Goal: Information Seeking & Learning: Learn about a topic

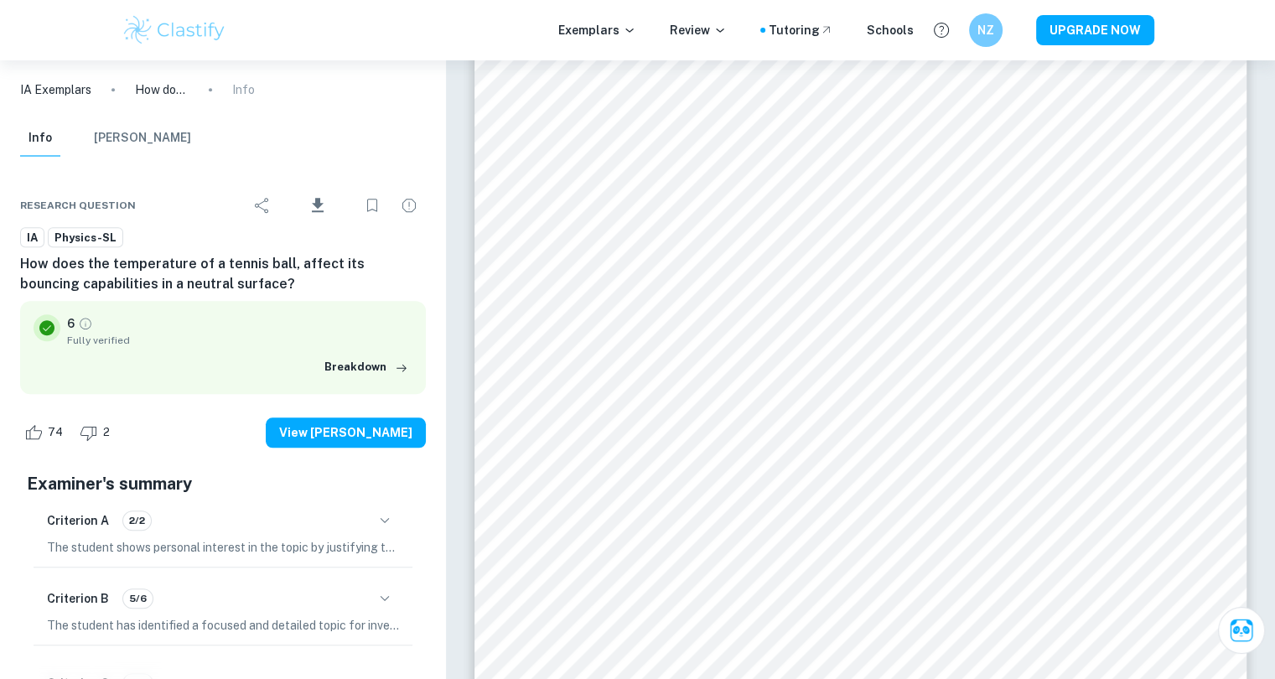
scroll to position [1433, 0]
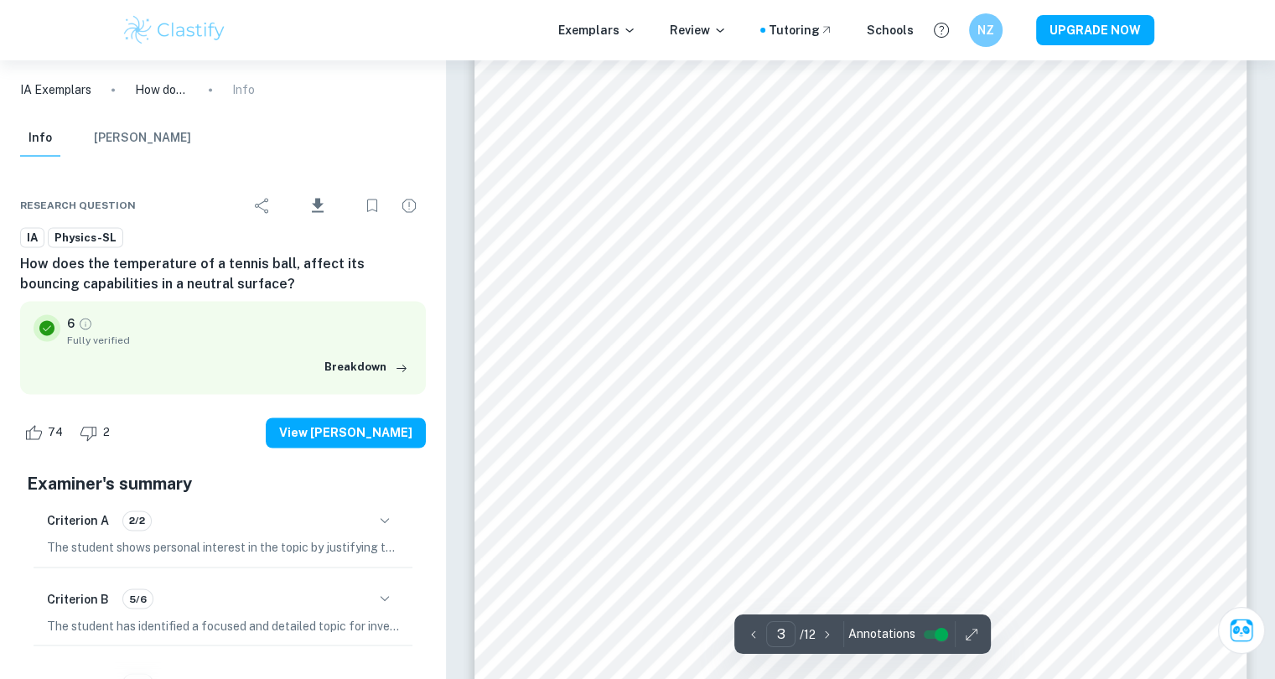
type input "2"
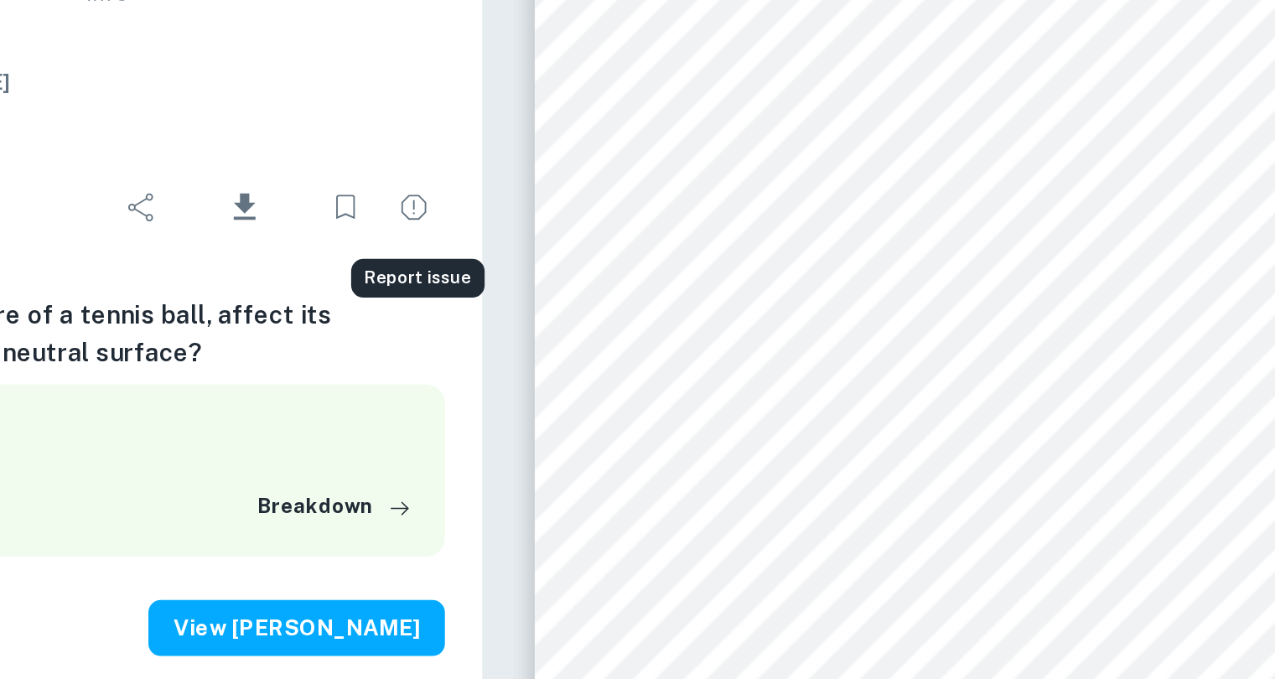
scroll to position [1320, 0]
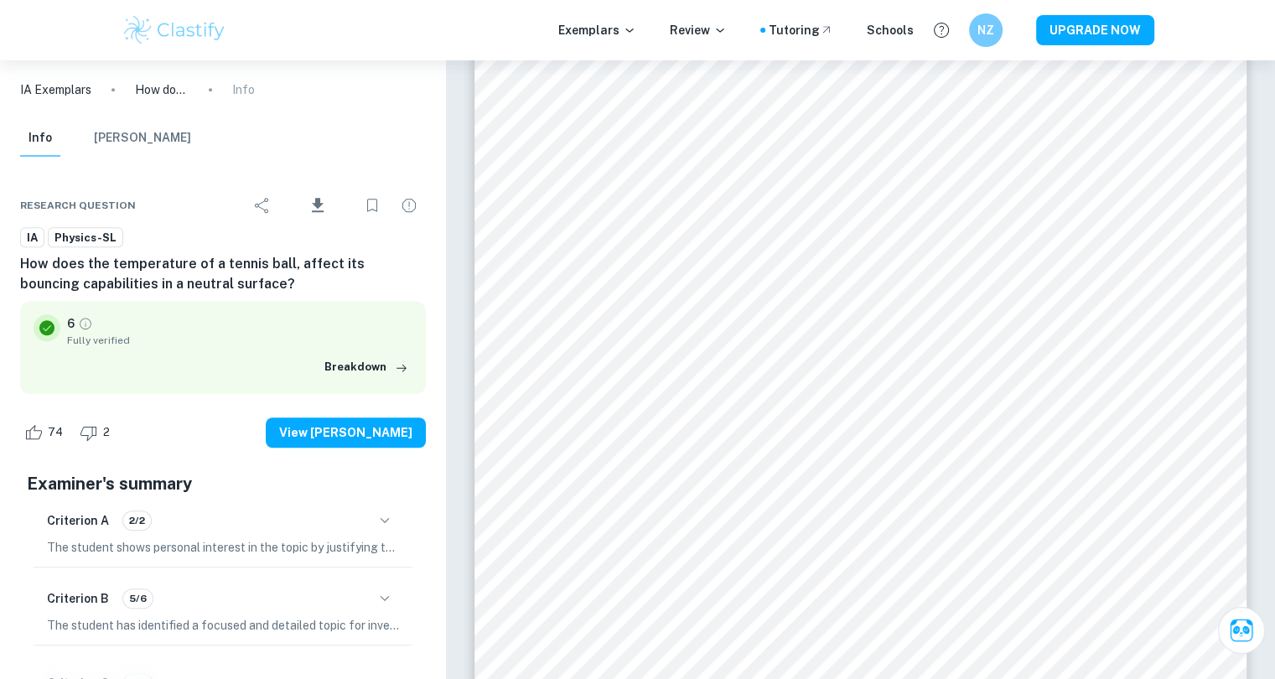
drag, startPoint x: 44, startPoint y: 138, endPoint x: 153, endPoint y: 129, distance: 109.3
click at [153, 129] on div "Info Mark Scheme" at bounding box center [105, 138] width 171 height 37
click at [153, 129] on button "[PERSON_NAME]" at bounding box center [142, 138] width 97 height 37
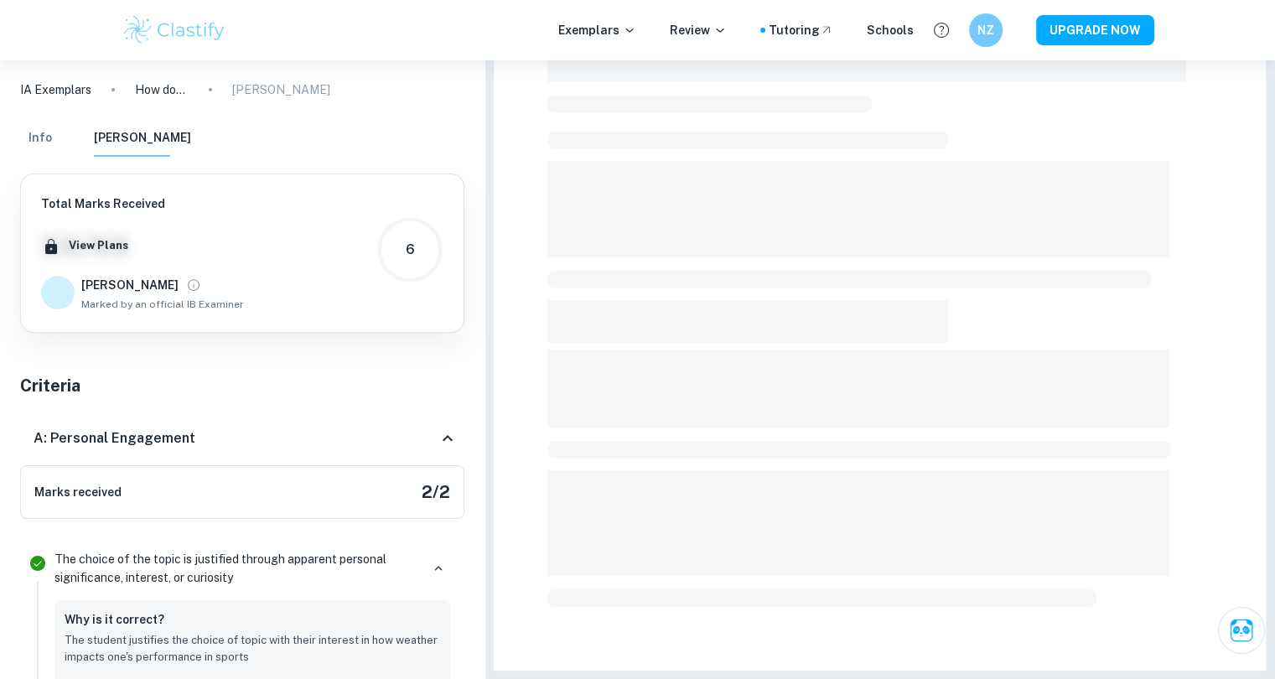
scroll to position [491, 0]
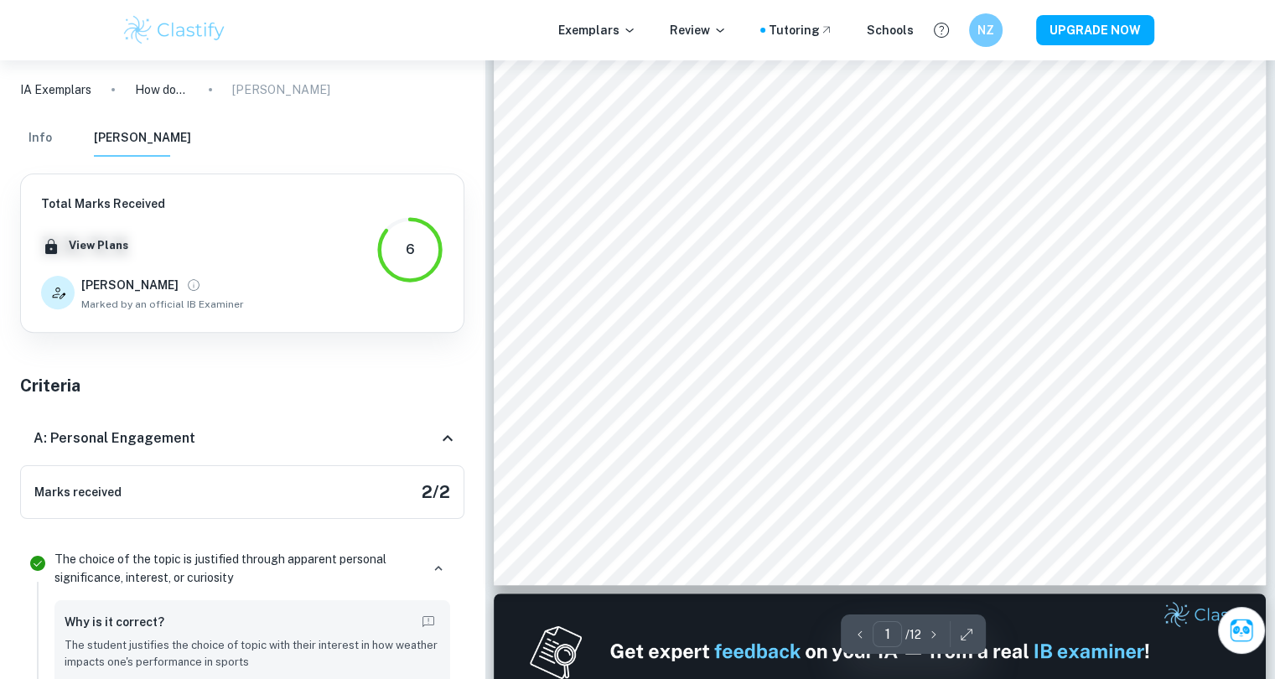
click at [14, 134] on div "Info Mark Scheme" at bounding box center [242, 142] width 471 height 44
click at [28, 134] on button "Info" at bounding box center [40, 138] width 40 height 37
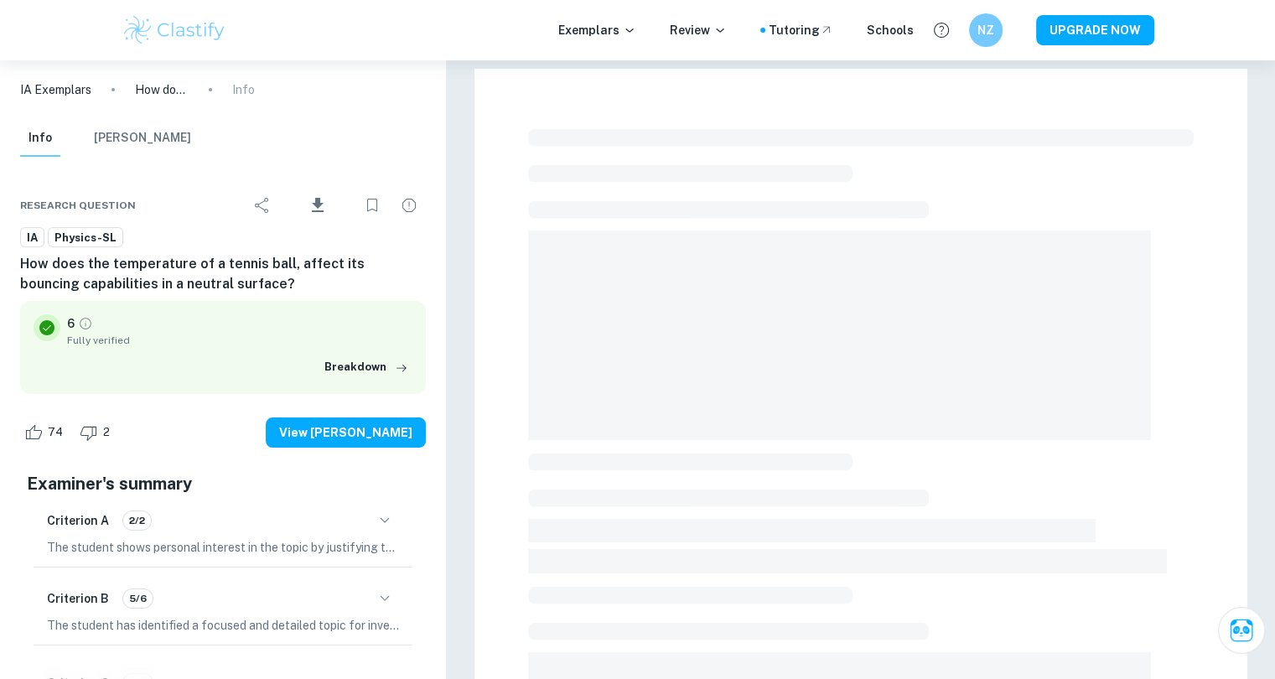
click at [170, 91] on p "How does the temperature of a tennis ball, affect its bouncing capabilities in …" at bounding box center [162, 89] width 54 height 18
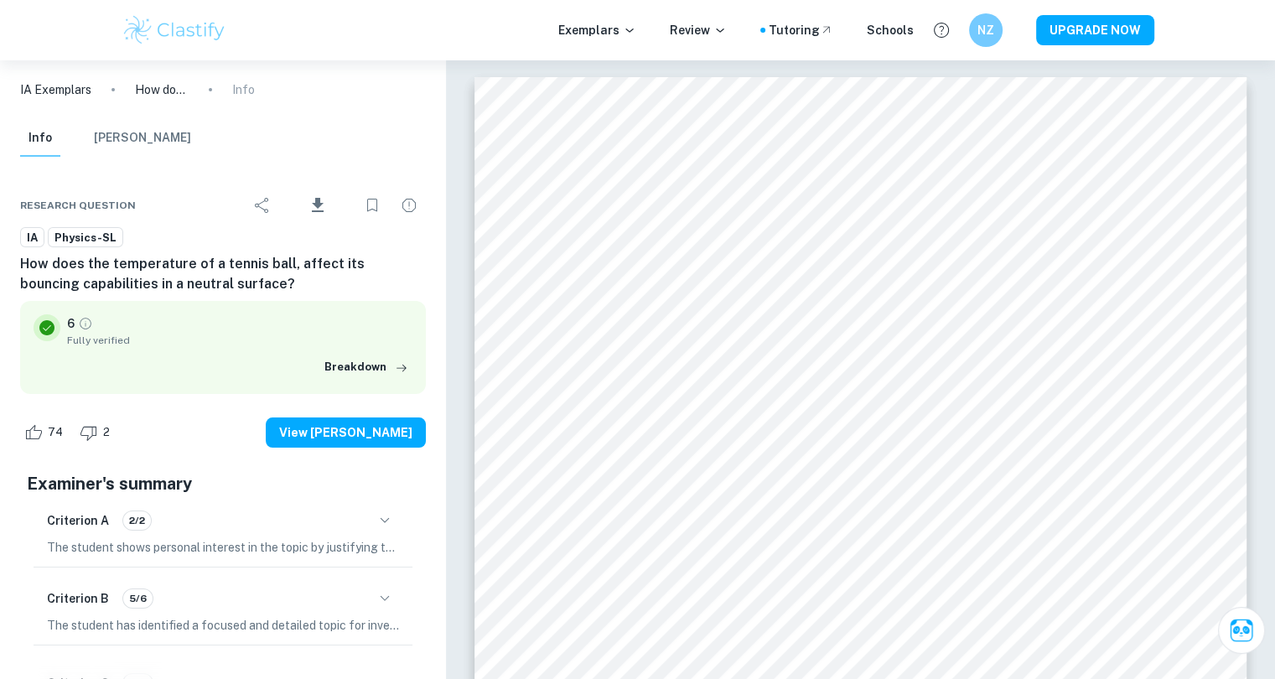
click at [246, 88] on p "Info" at bounding box center [243, 89] width 23 height 18
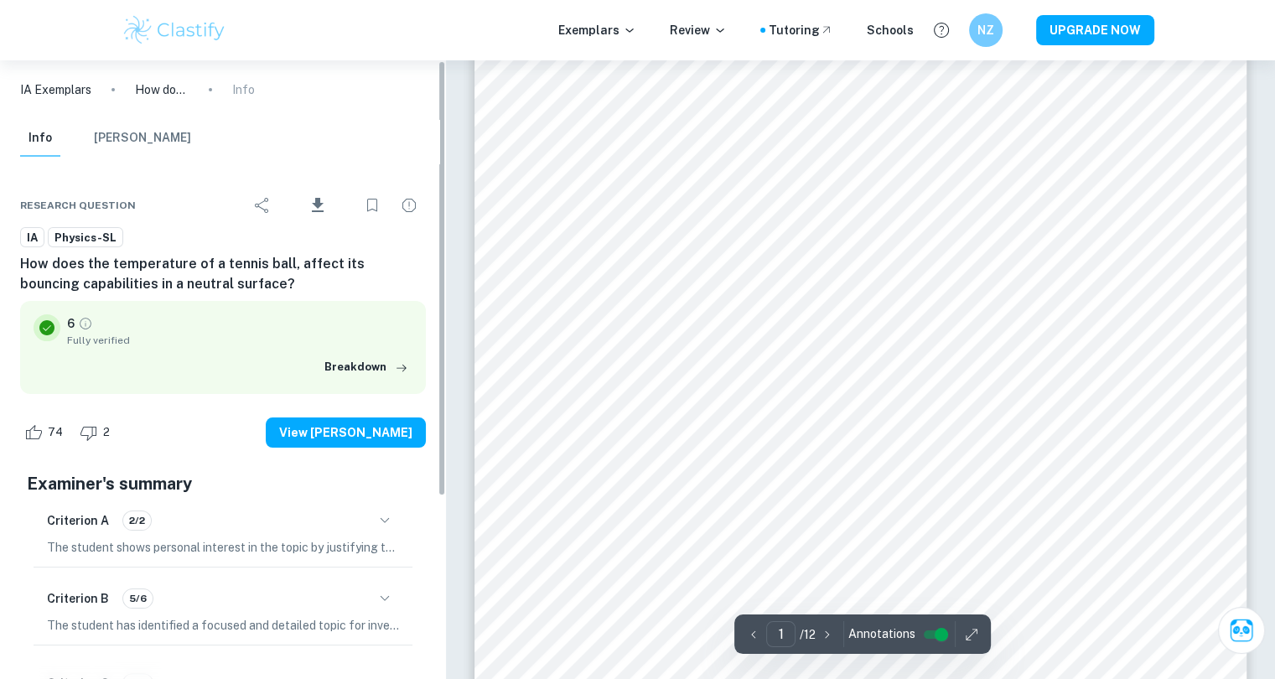
scroll to position [147, 0]
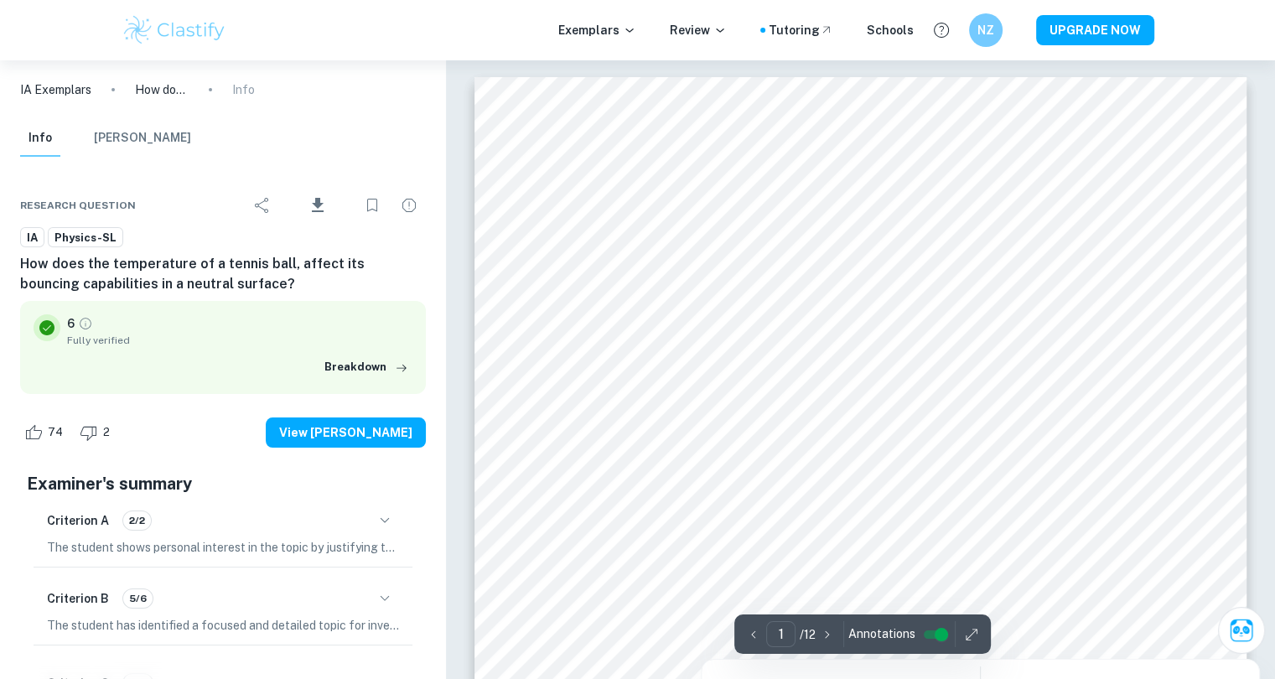
click at [970, 640] on icon "button" at bounding box center [971, 634] width 17 height 17
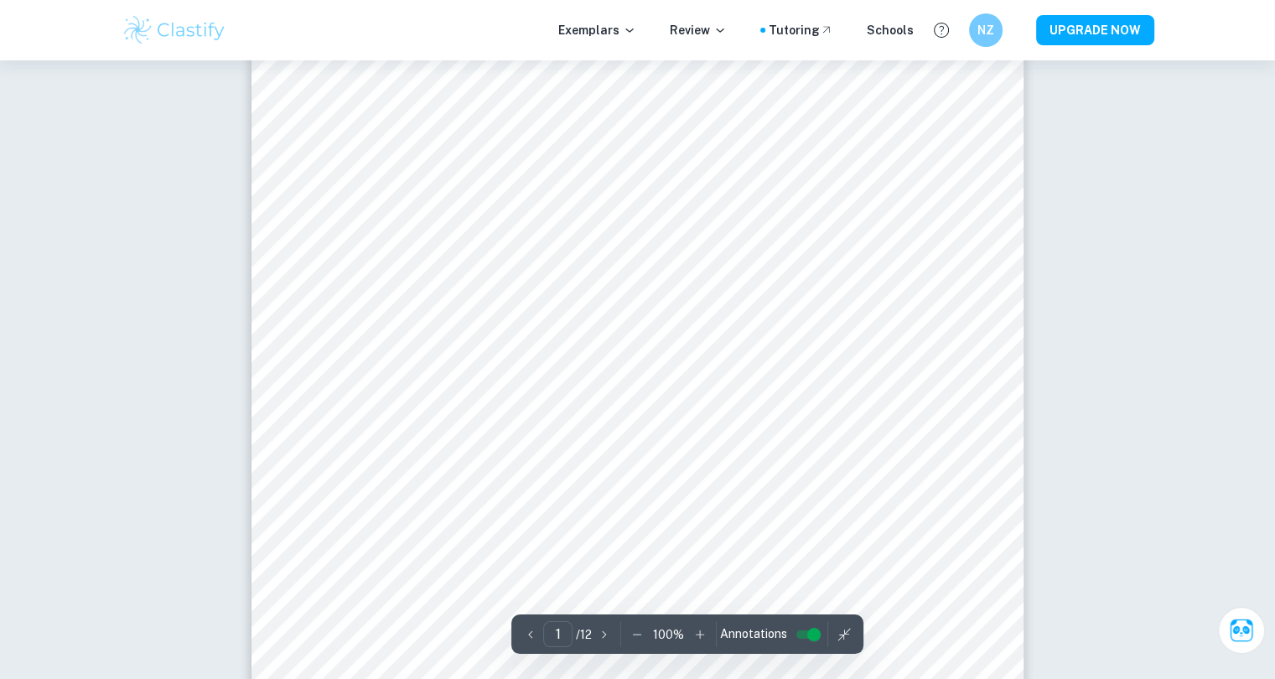
scroll to position [160, 0]
click at [632, 639] on icon "button" at bounding box center [637, 634] width 17 height 17
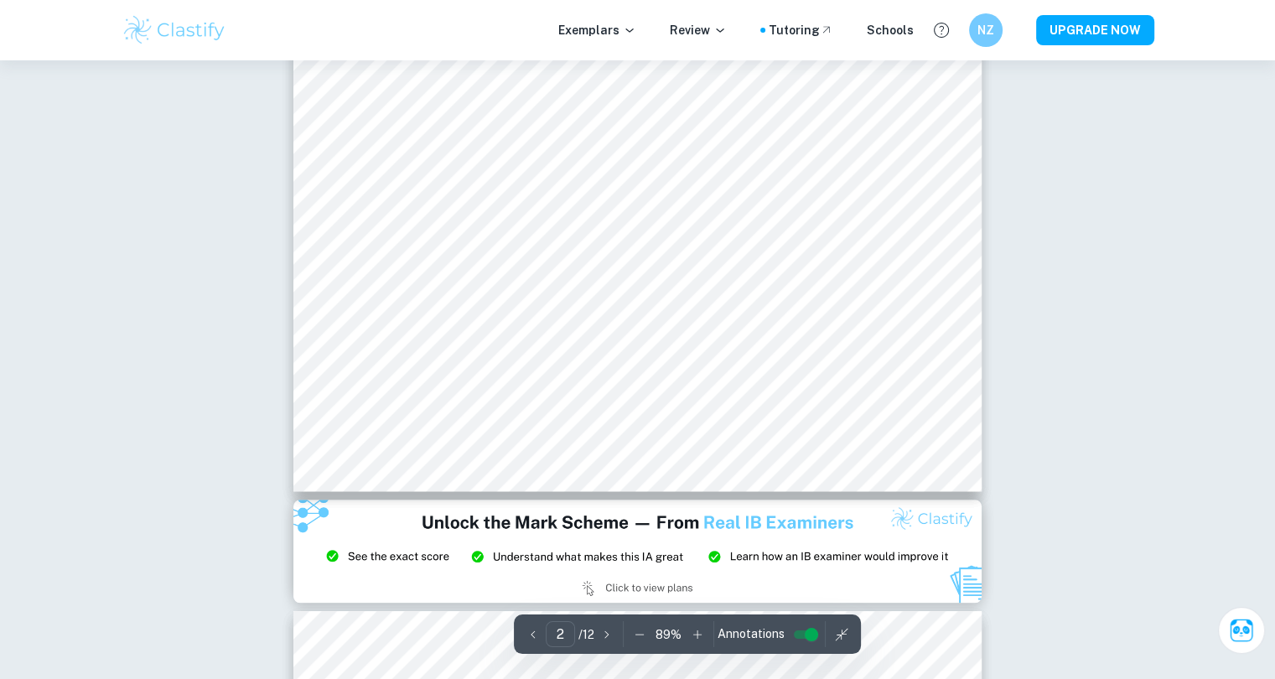
scroll to position [1490, 0]
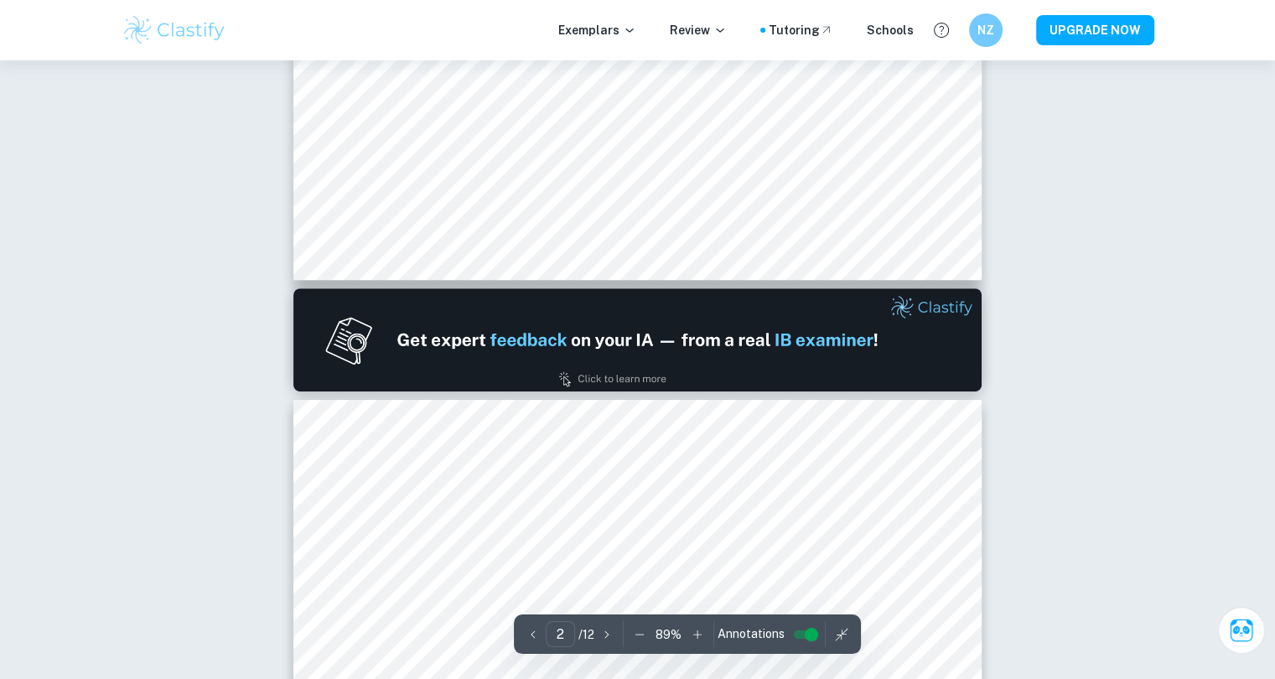
type input "1"
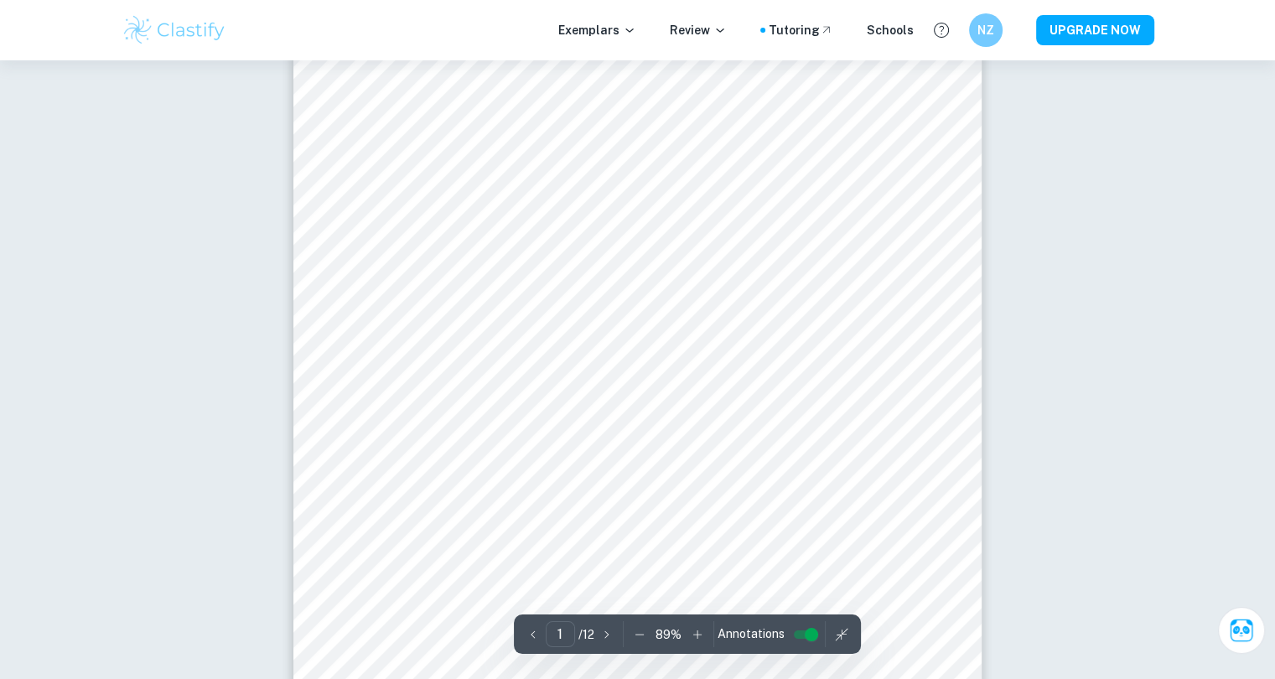
scroll to position [54, 0]
click at [838, 638] on icon "button" at bounding box center [841, 634] width 13 height 13
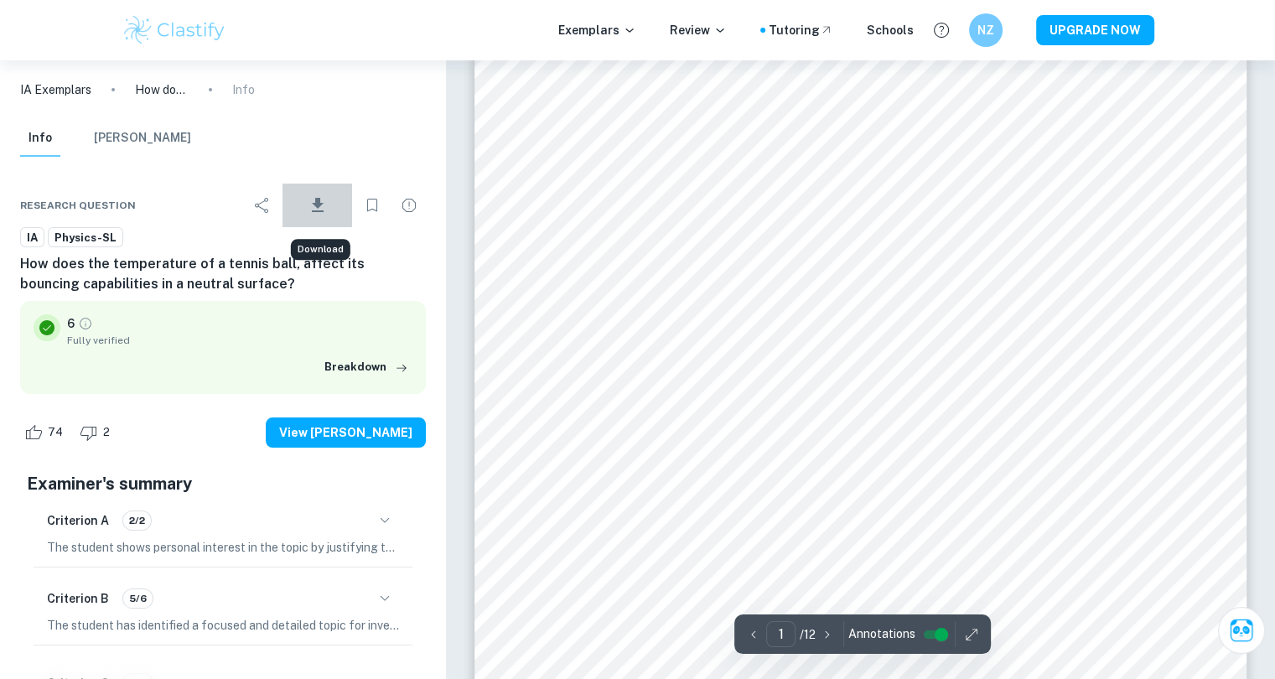
click at [310, 218] on span "Download" at bounding box center [316, 221] width 49 height 12
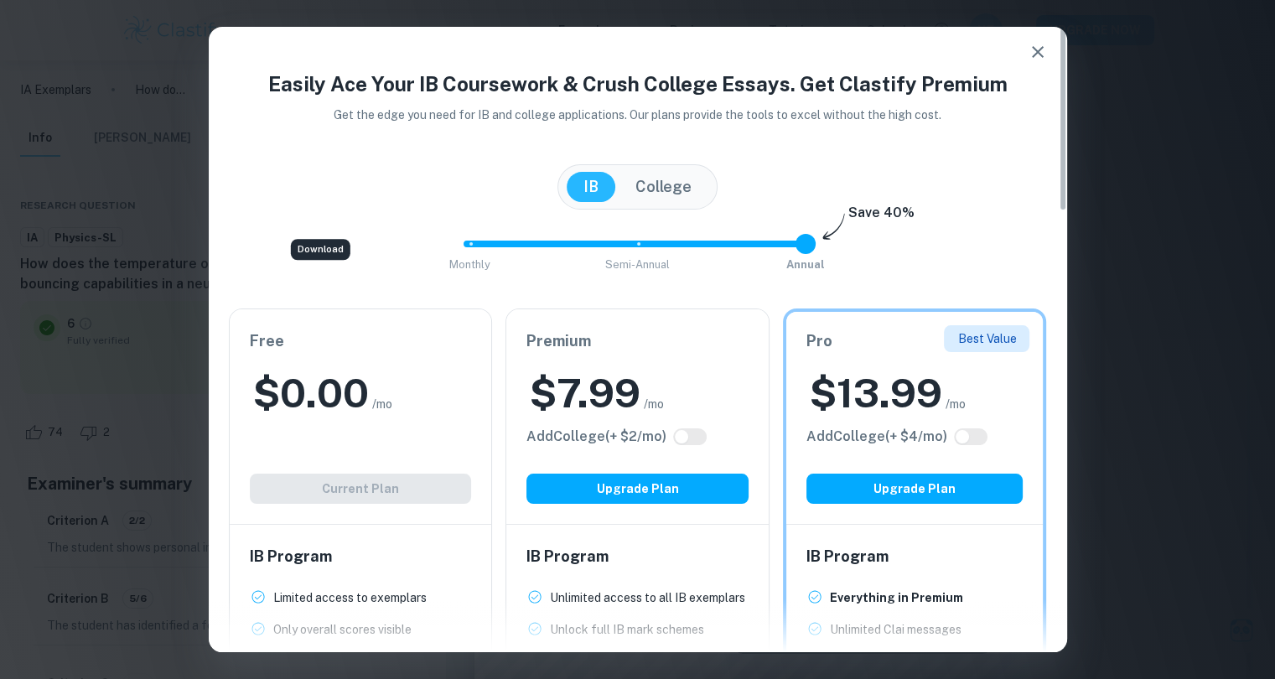
click at [1043, 51] on icon "button" at bounding box center [1037, 52] width 20 height 20
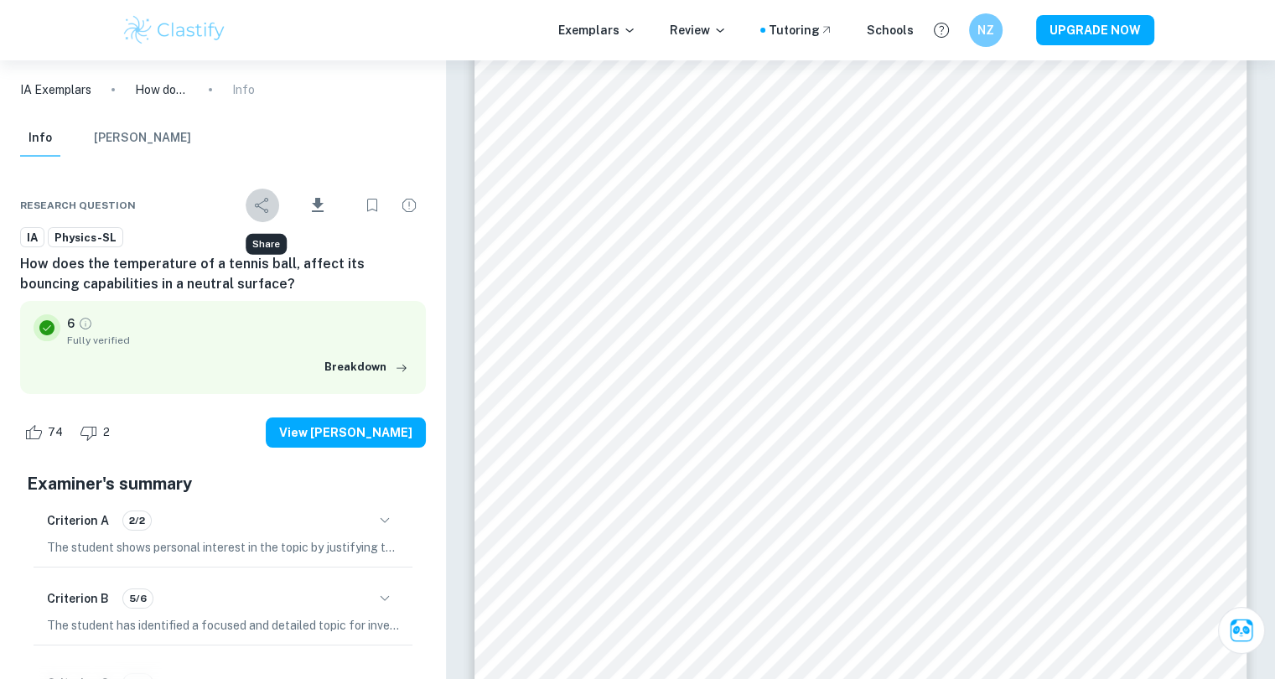
click at [268, 202] on icon "Share" at bounding box center [262, 205] width 20 height 20
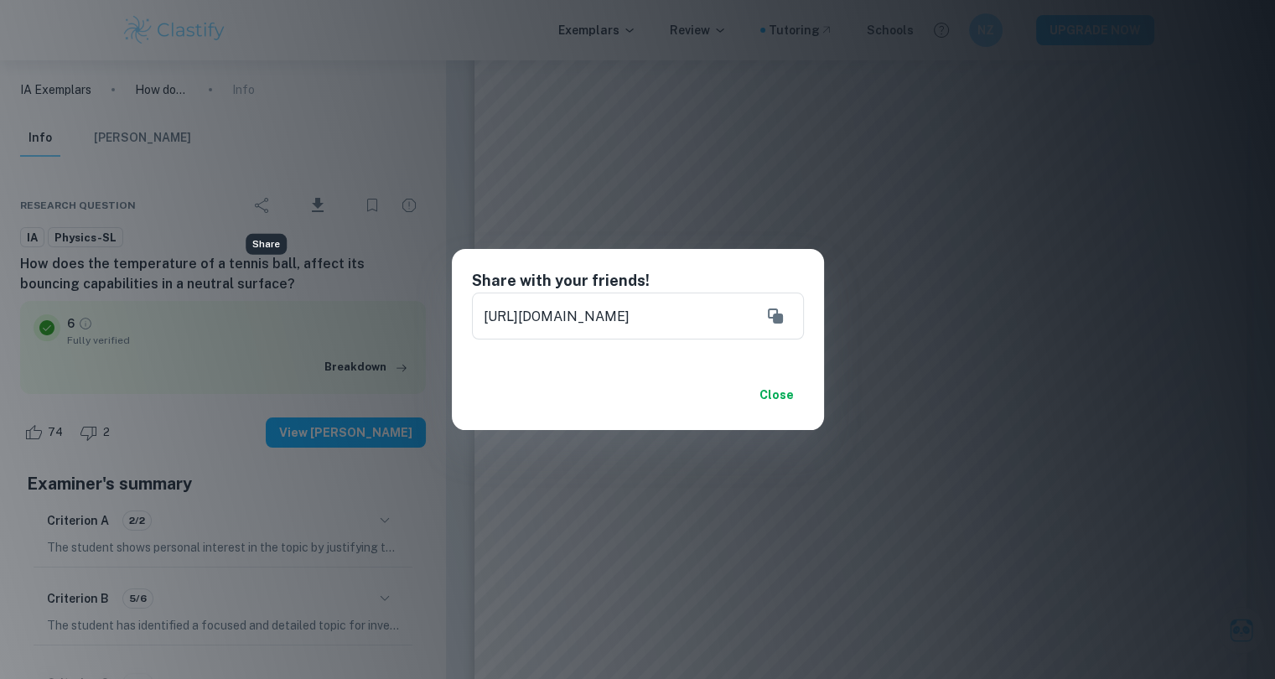
click at [887, 435] on div "Share with your friends! [URL][DOMAIN_NAME] ​ Close" at bounding box center [637, 339] width 1275 height 679
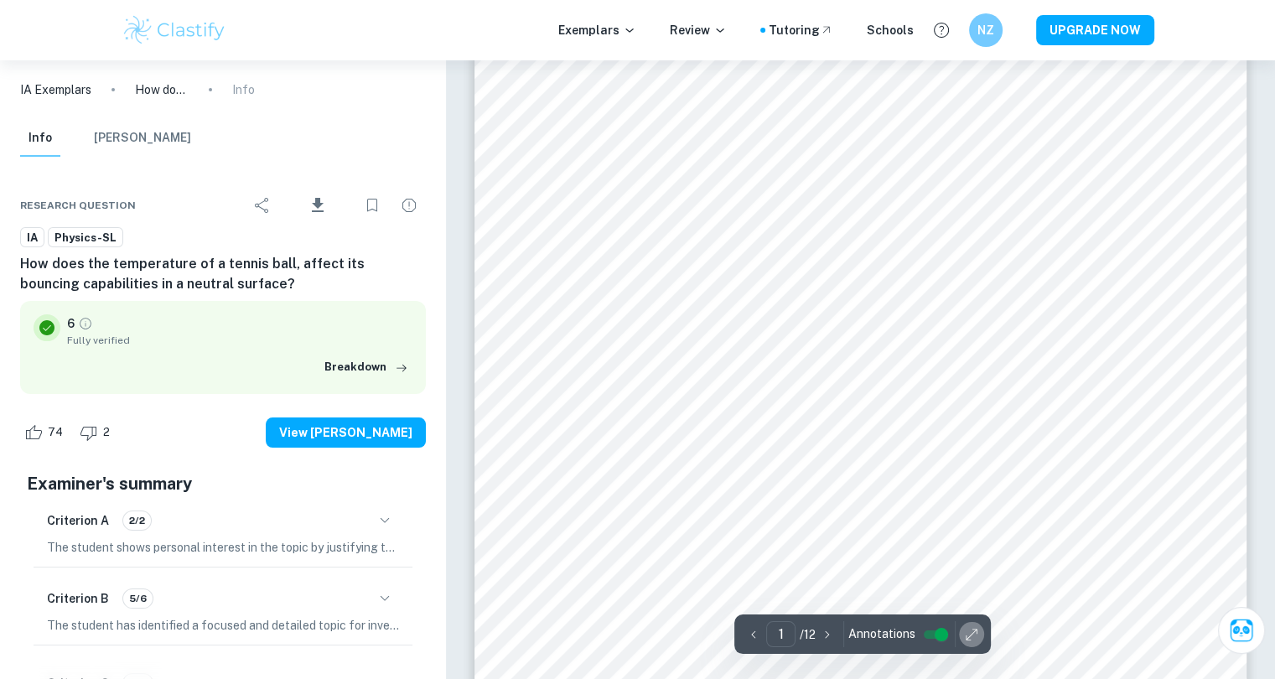
click at [974, 623] on button "button" at bounding box center [971, 634] width 25 height 26
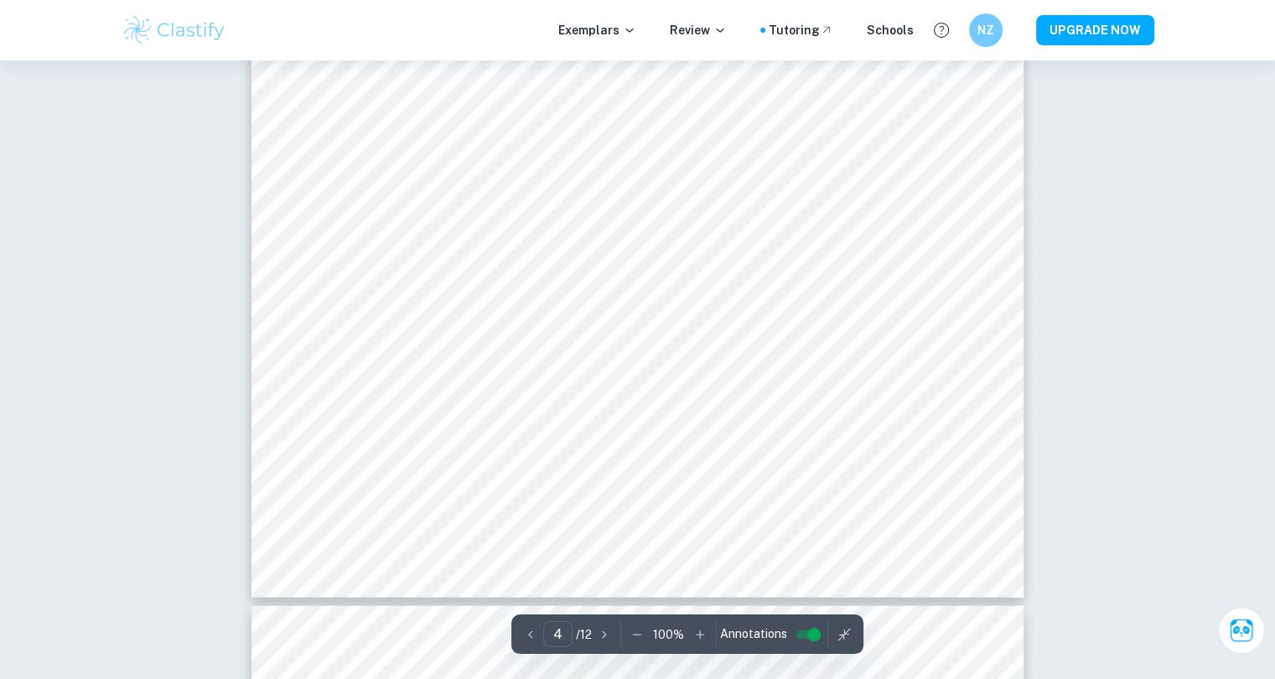
scroll to position [3801, 0]
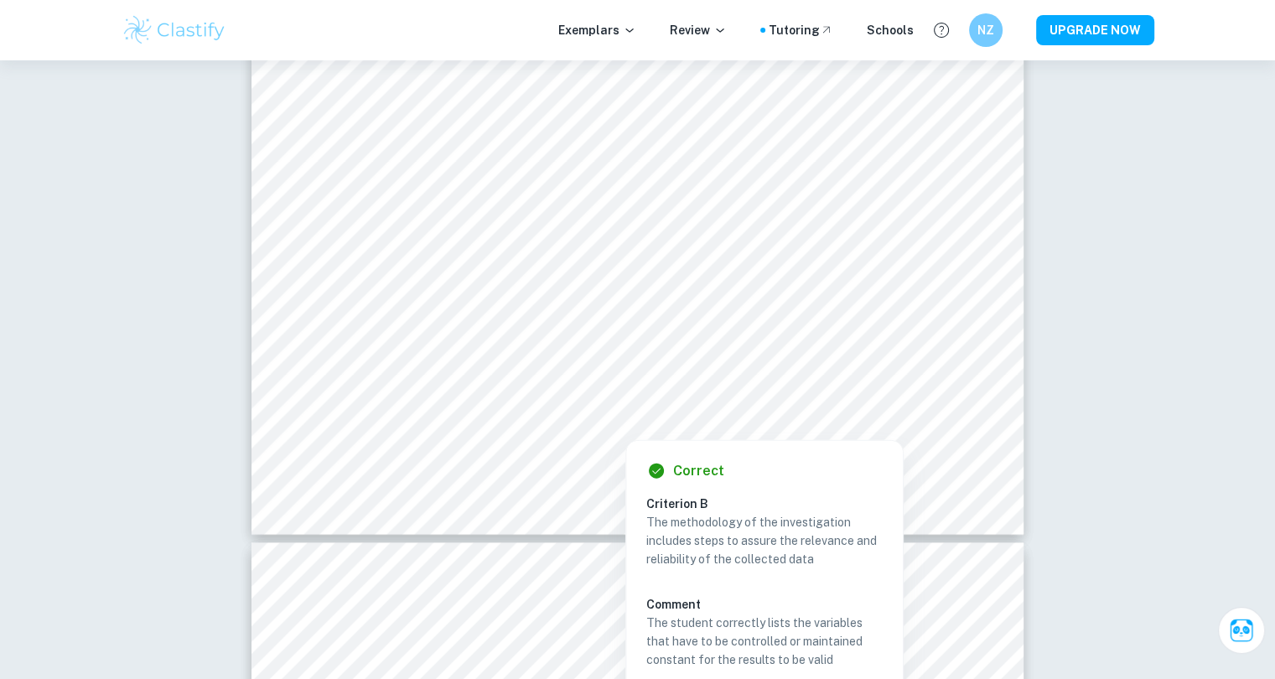
type input "5"
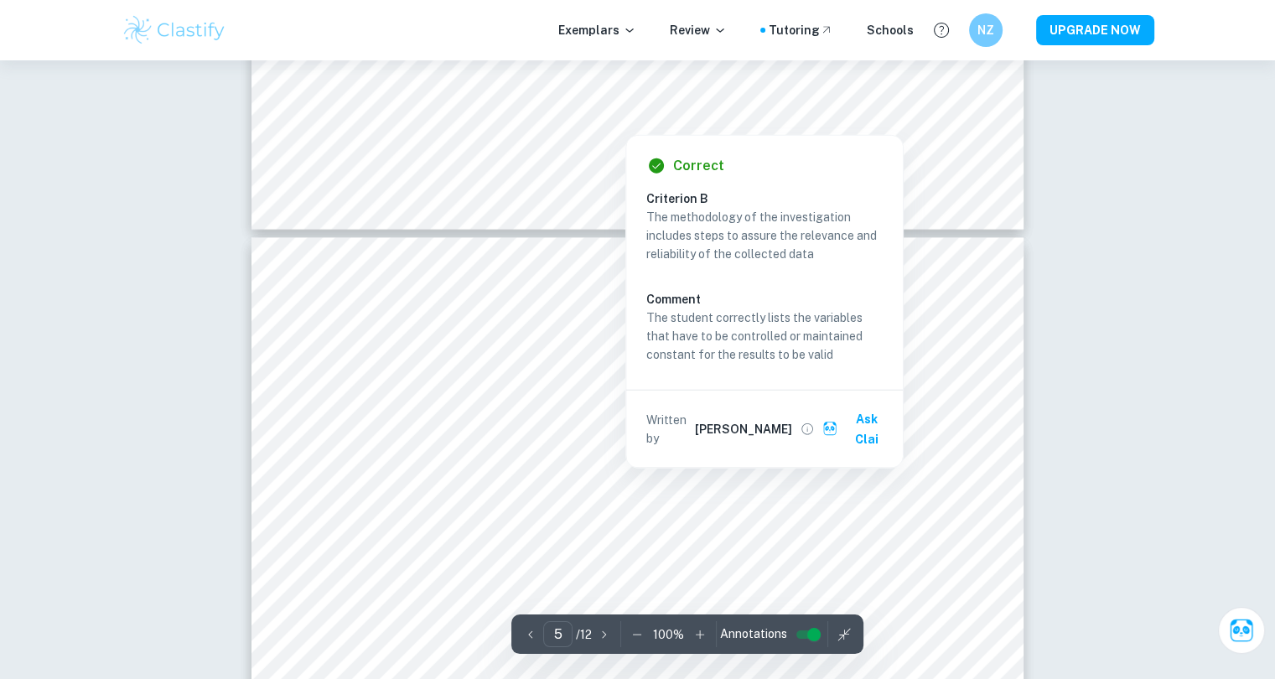
scroll to position [4116, 0]
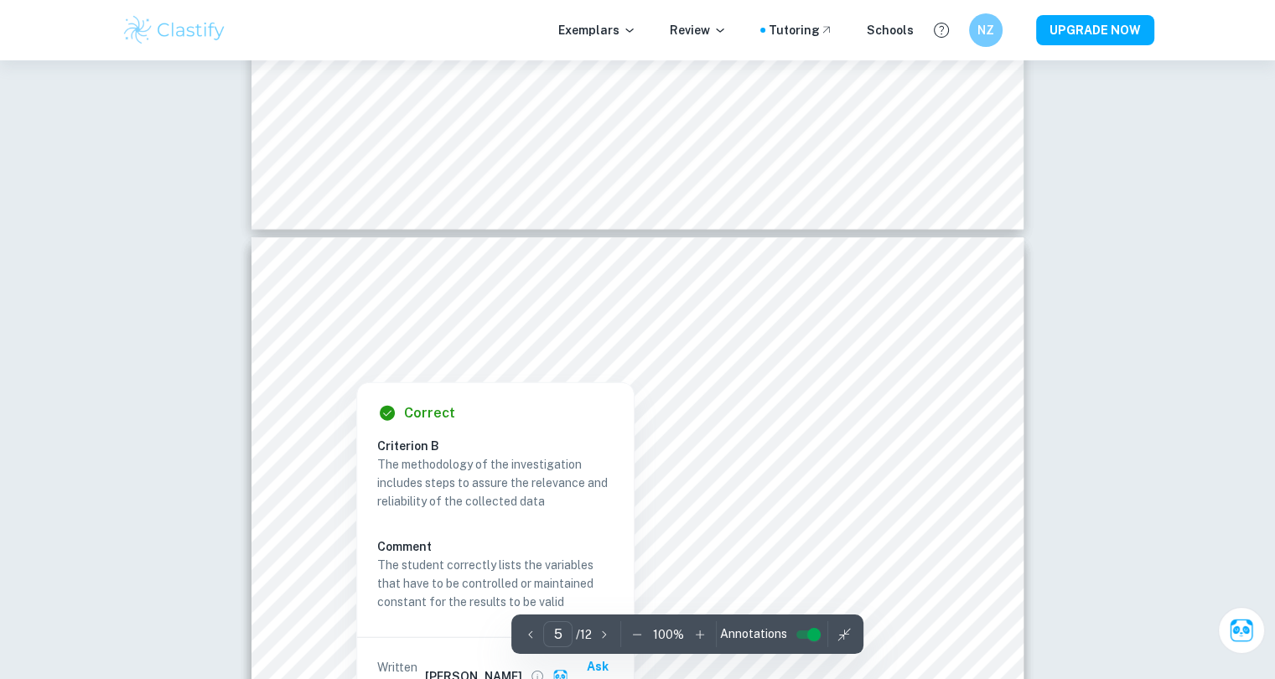
click at [910, 335] on div at bounding box center [637, 346] width 590 height 32
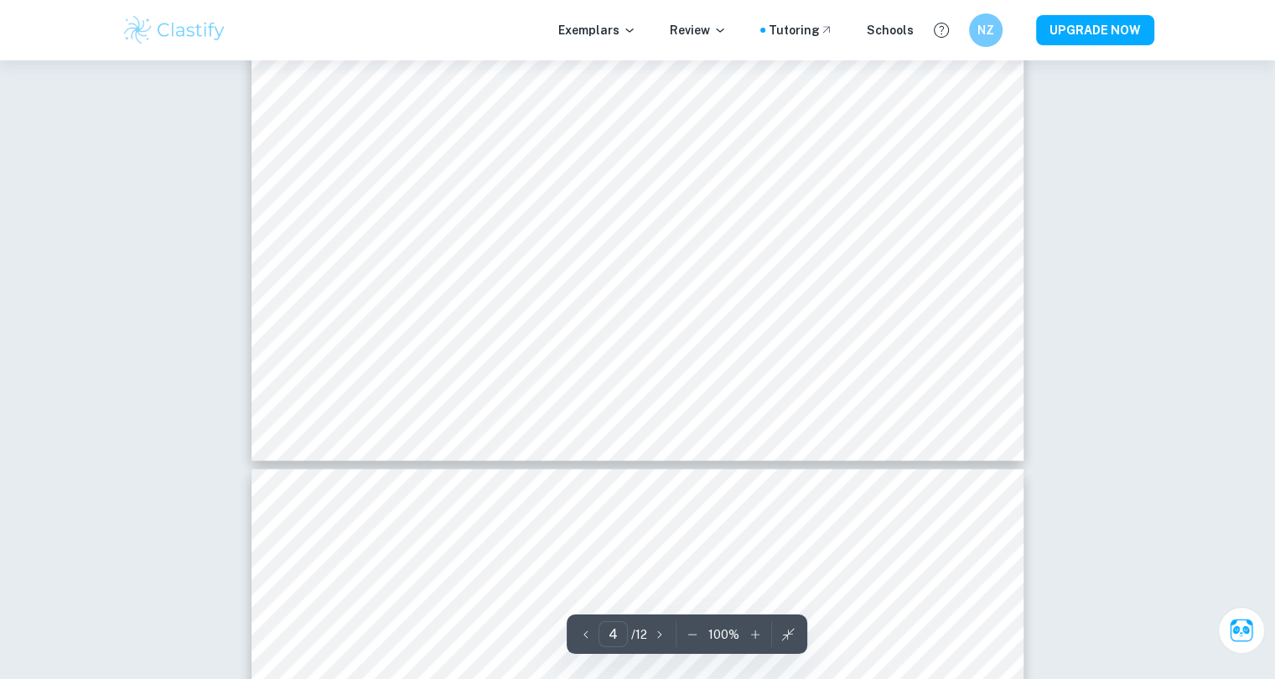
scroll to position [3622, 0]
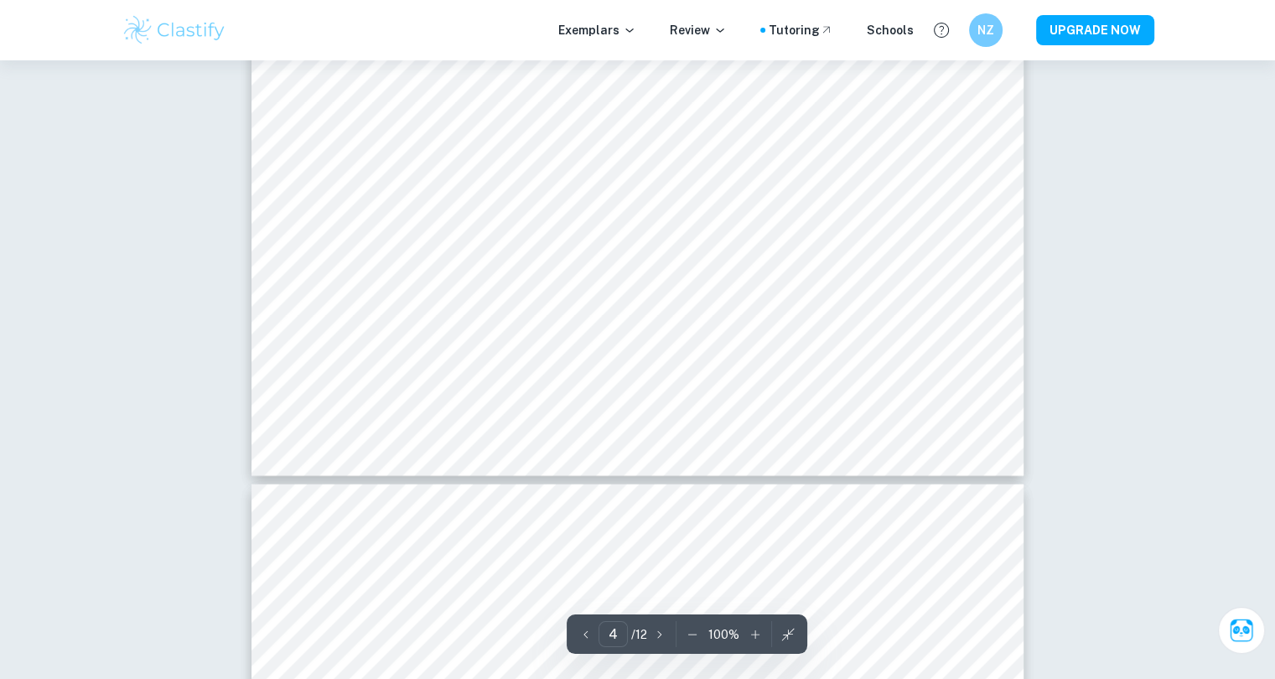
click at [782, 626] on icon "button" at bounding box center [787, 634] width 17 height 17
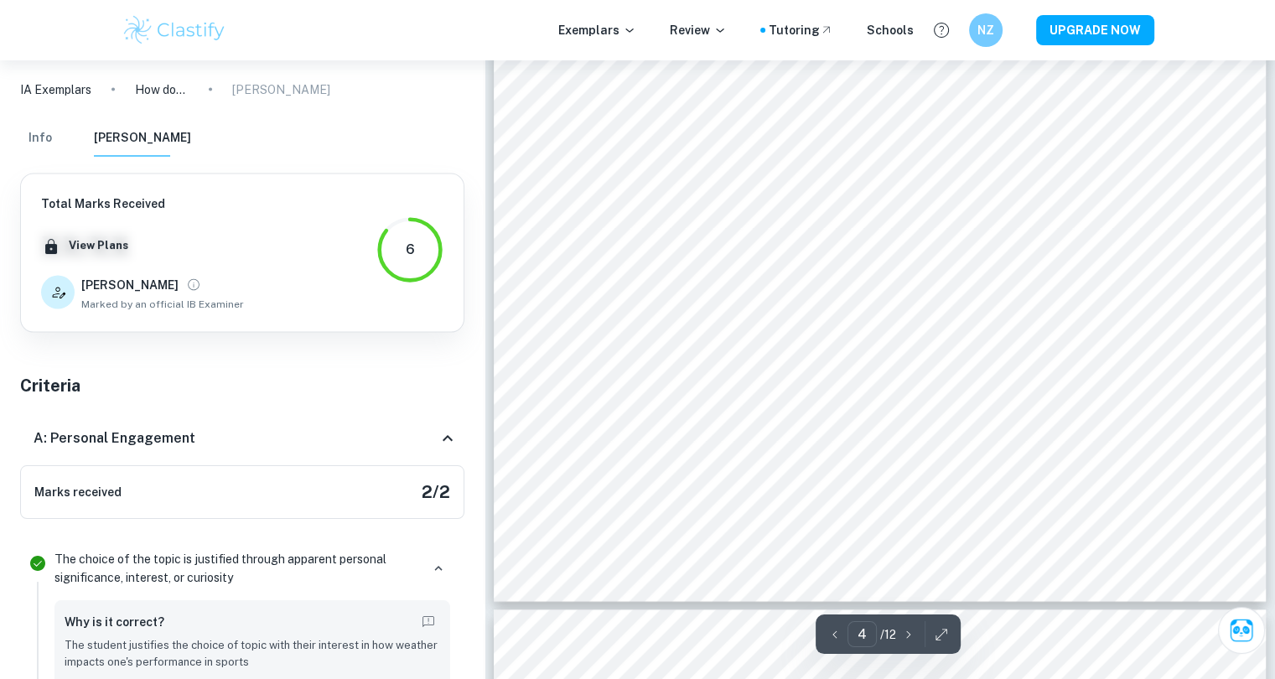
scroll to position [3495, 0]
click at [951, 635] on button "button" at bounding box center [941, 634] width 25 height 26
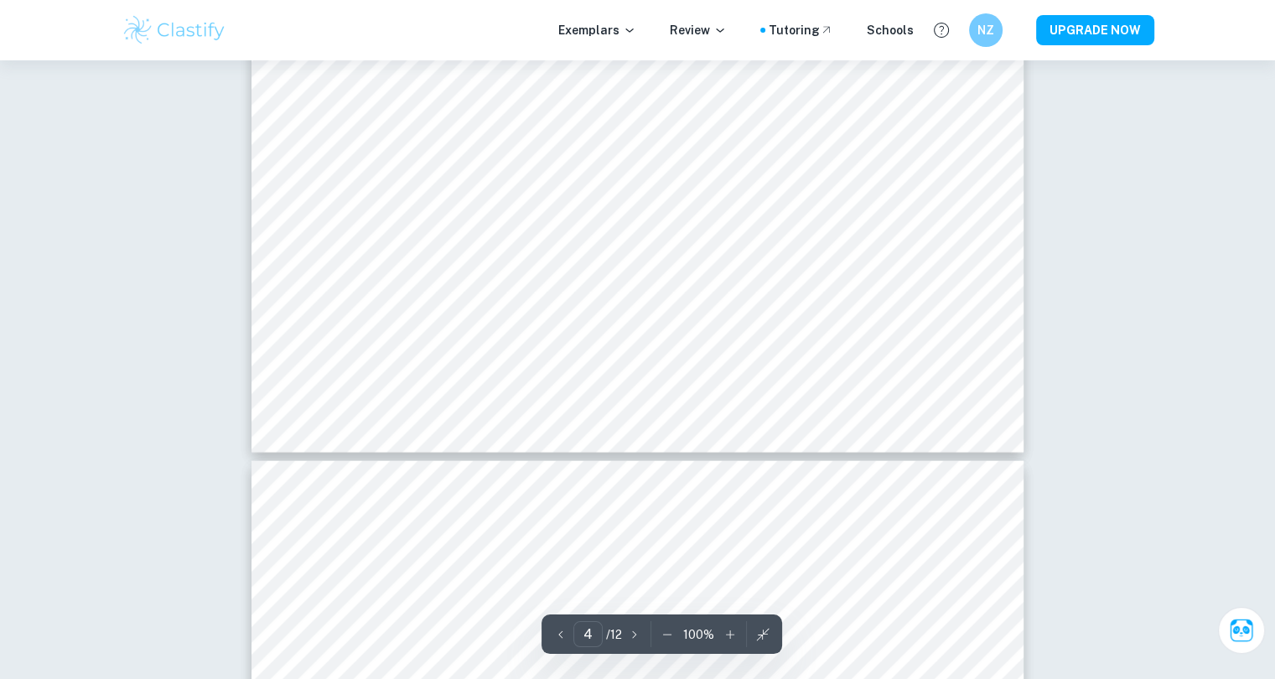
scroll to position [3646, 0]
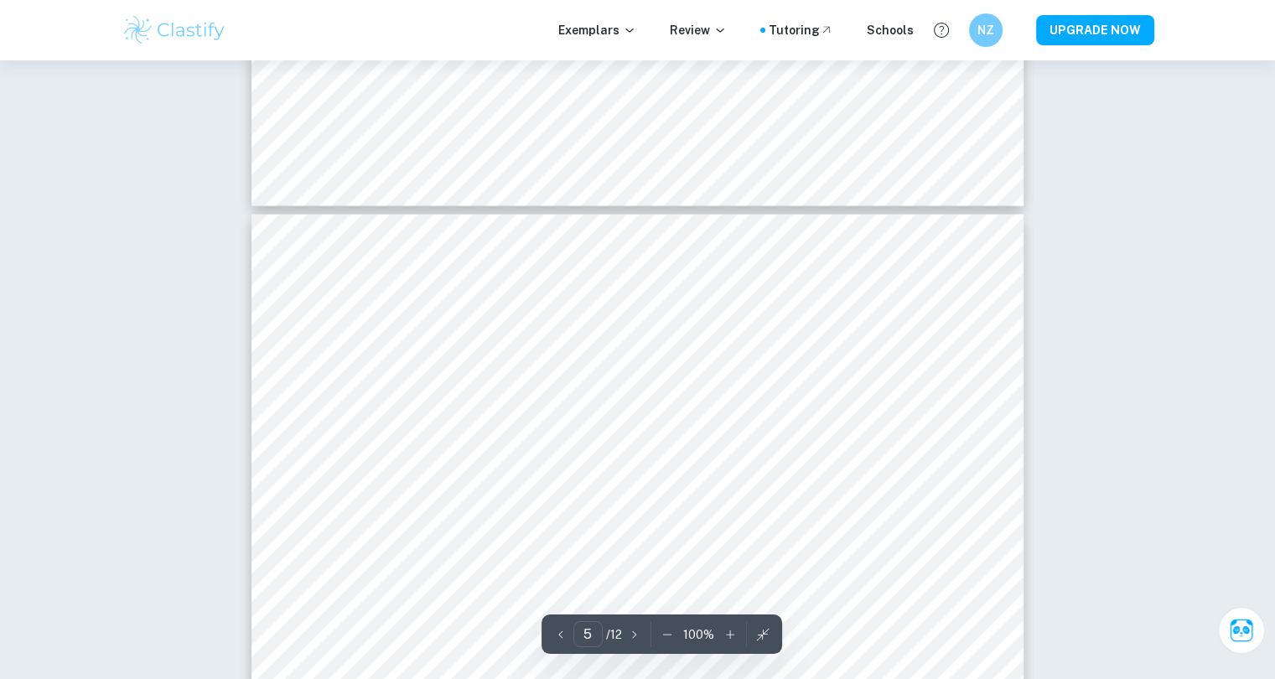
type input "4"
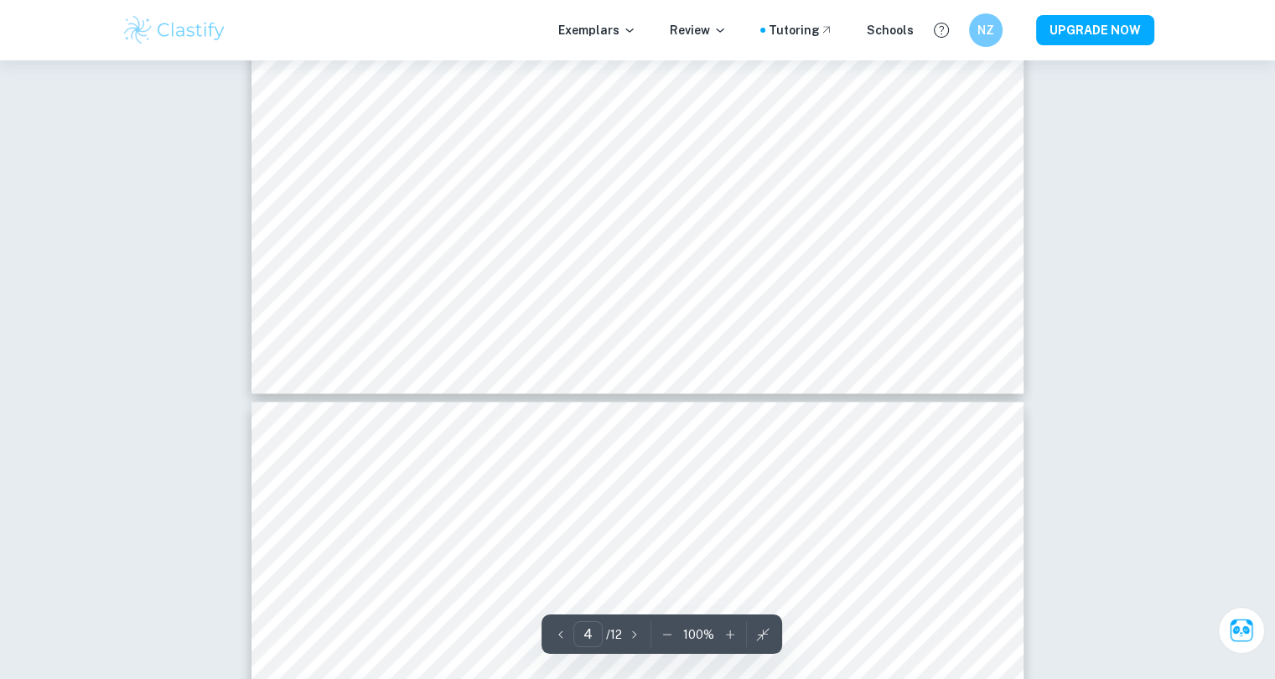
scroll to position [3704, 0]
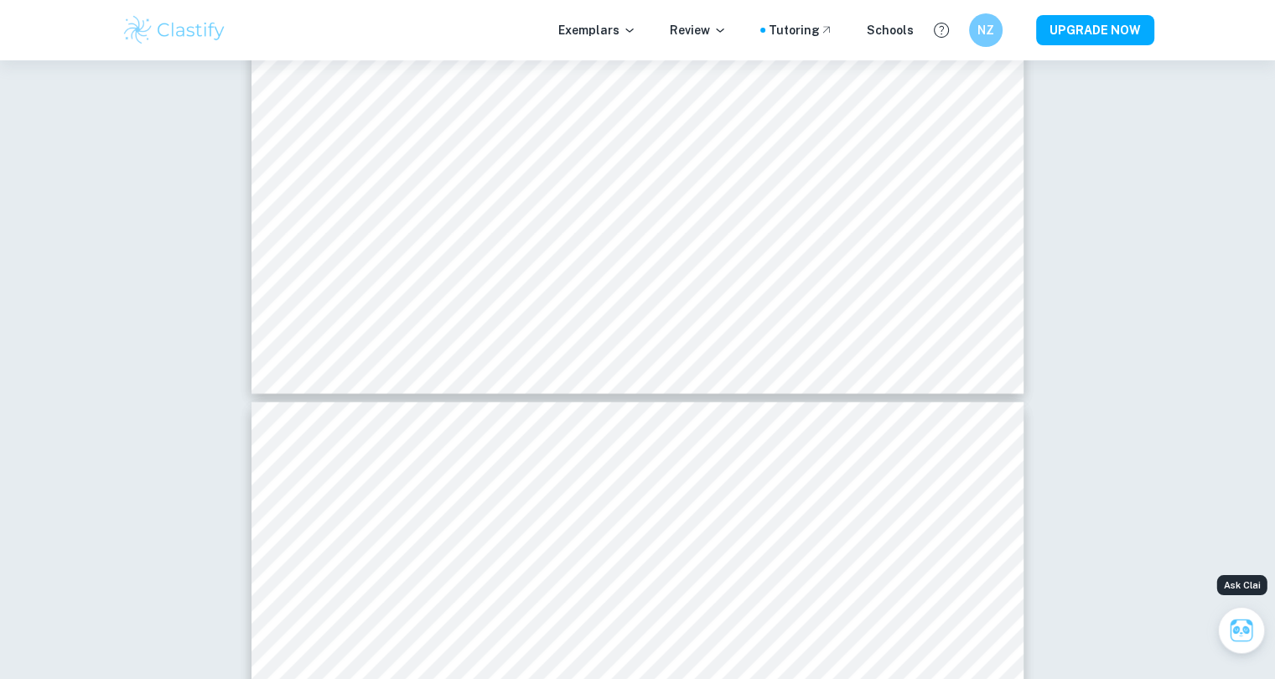
click button "Ask Clai" at bounding box center [1241, 630] width 47 height 47
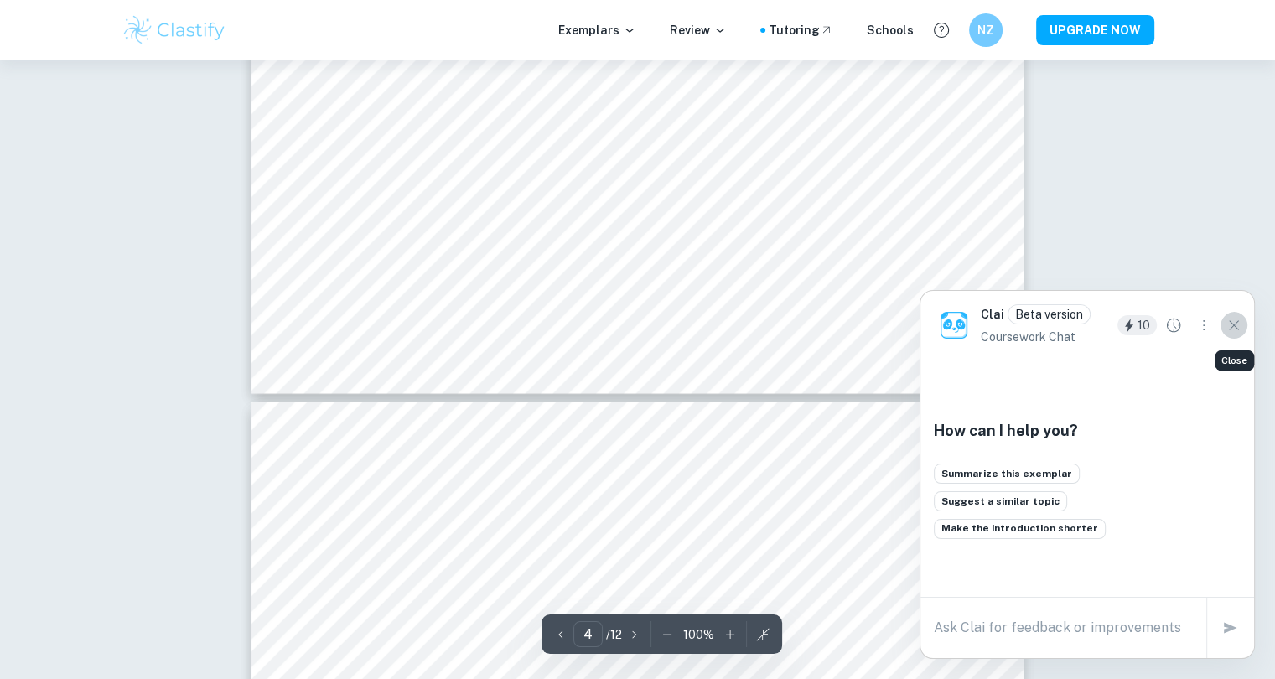
click at [1233, 321] on icon "Close" at bounding box center [1233, 325] width 18 height 18
